Goal: Transaction & Acquisition: Purchase product/service

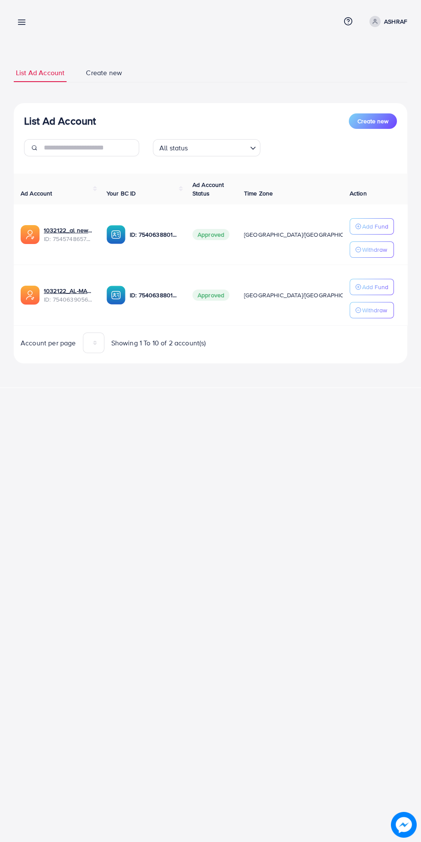
scroll to position [0, 14]
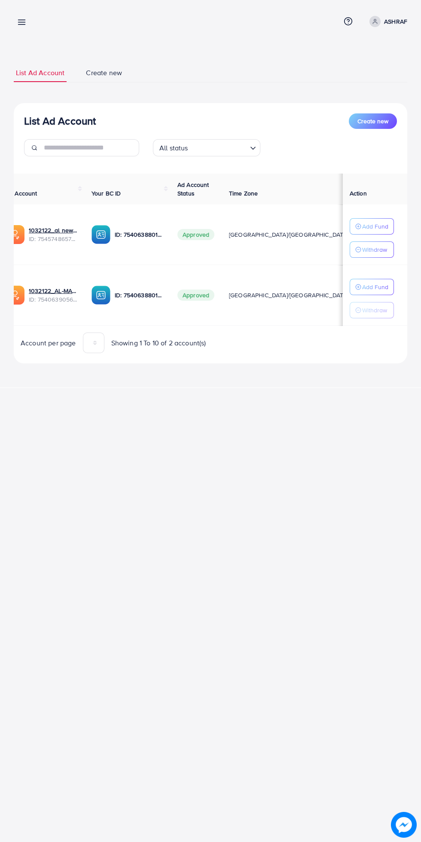
click at [402, 20] on p "ASHRAF" at bounding box center [395, 21] width 23 height 10
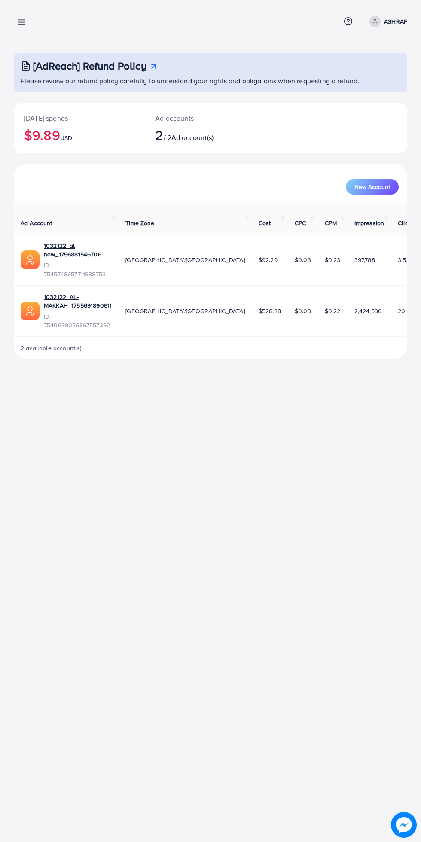
click at [399, 19] on p "ASHRAF" at bounding box center [395, 21] width 23 height 10
click at [362, 81] on ul "Profile Log out" at bounding box center [366, 61] width 82 height 46
click at [399, 751] on div "Overview Help Center Contact Support Term and policy About Us ASHRAF Profile Lo…" at bounding box center [210, 421] width 421 height 842
click at [389, 746] on div "Overview Help Center Contact Support Term and policy About Us ASHRAF Profile Lo…" at bounding box center [210, 421] width 421 height 842
click at [381, 744] on div "Overview Help Center Contact Support Term and policy About Us ASHRAF Profile Lo…" at bounding box center [210, 421] width 421 height 842
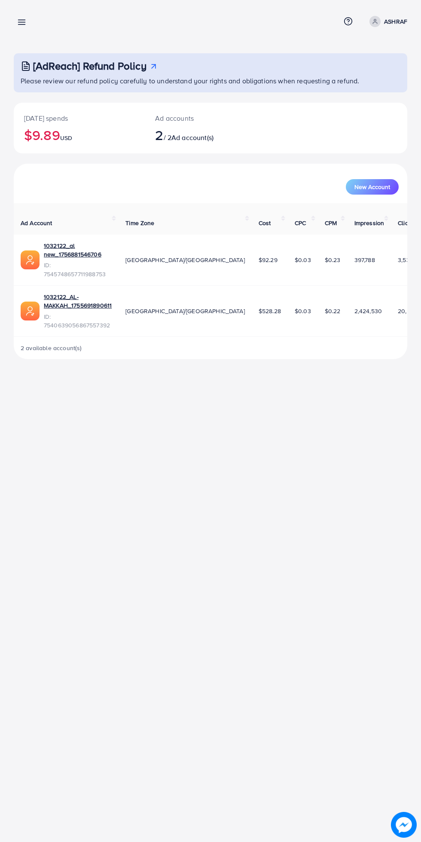
click at [396, 21] on p "ASHRAF" at bounding box center [395, 21] width 23 height 10
click at [366, 78] on link "Log out" at bounding box center [366, 70] width 82 height 19
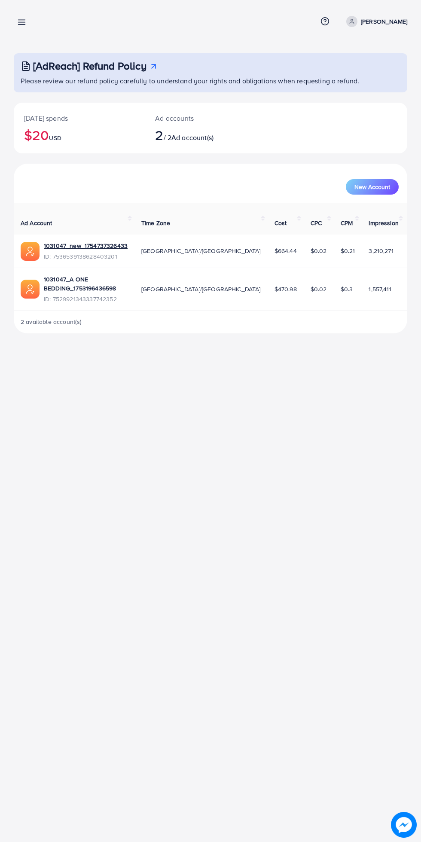
click at [21, 22] on line at bounding box center [21, 22] width 7 height 0
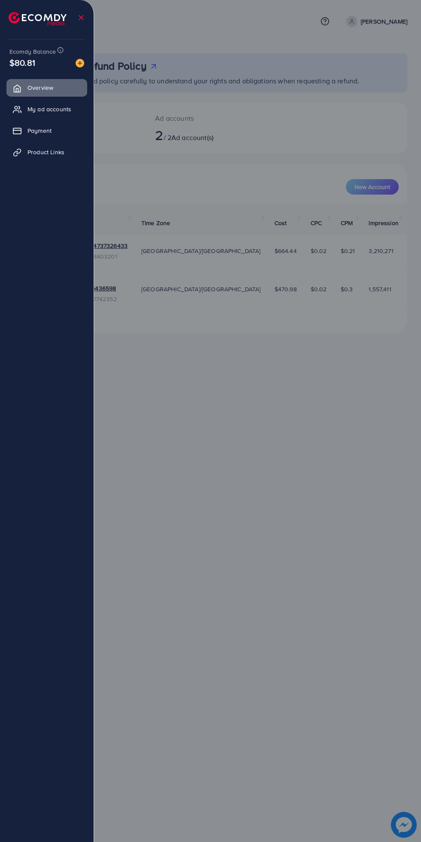
click at [75, 113] on link "My ad accounts" at bounding box center [46, 108] width 81 height 17
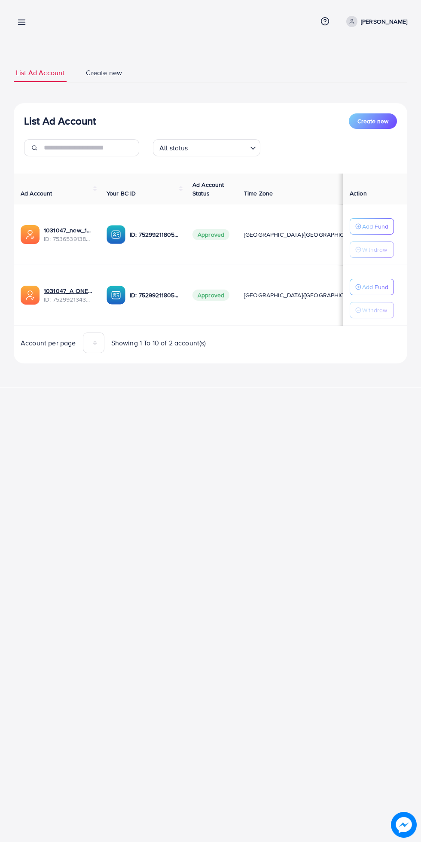
click at [380, 226] on p "Add Fund" at bounding box center [375, 226] width 26 height 10
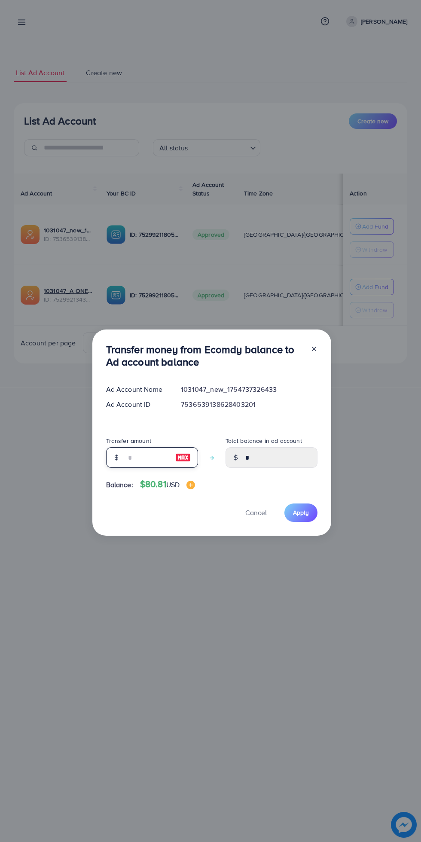
click at [153, 460] on input "number" at bounding box center [147, 457] width 43 height 21
click at [162, 451] on input "number" at bounding box center [147, 457] width 43 height 21
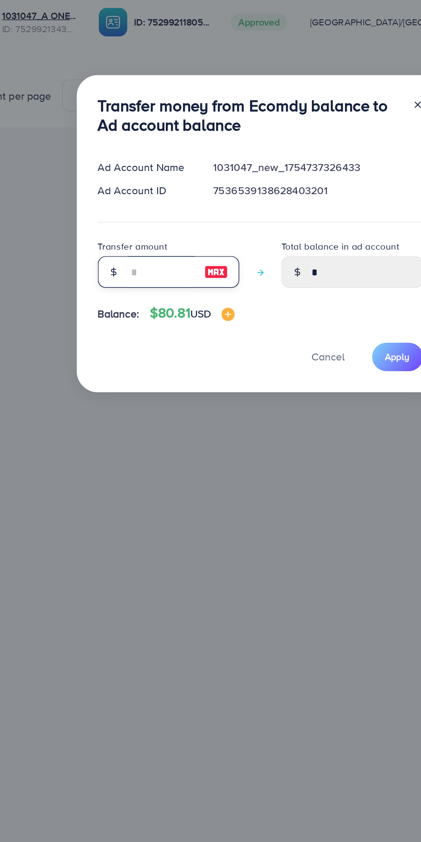
type input "*"
type input "****"
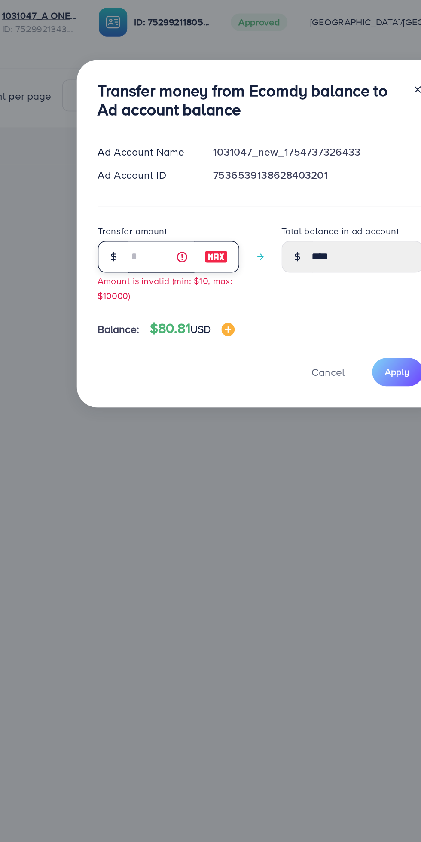
type input "**"
type input "*****"
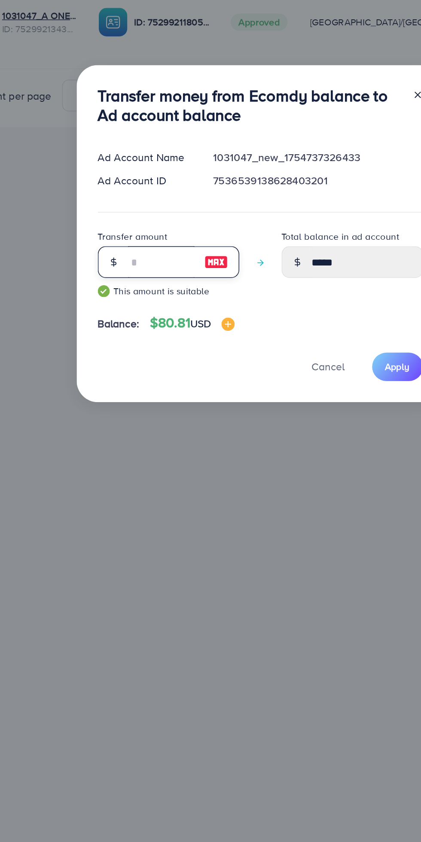
type input "**"
click at [301, 516] on span "Apply" at bounding box center [301, 518] width 16 height 9
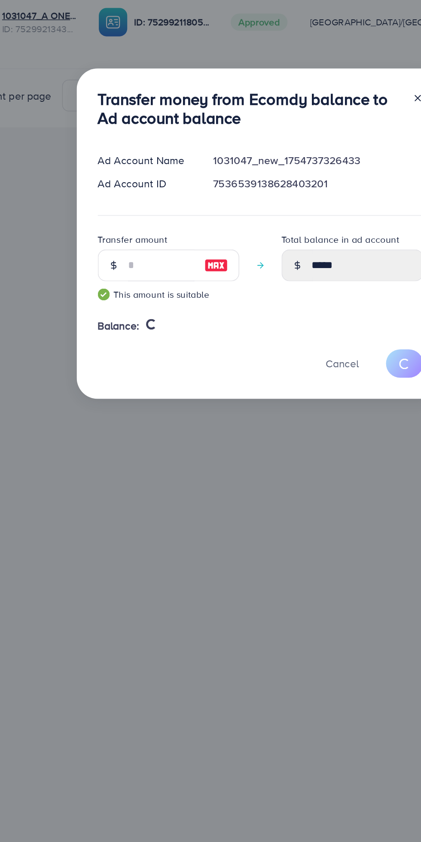
type input "*"
